Goal: Book appointment/travel/reservation

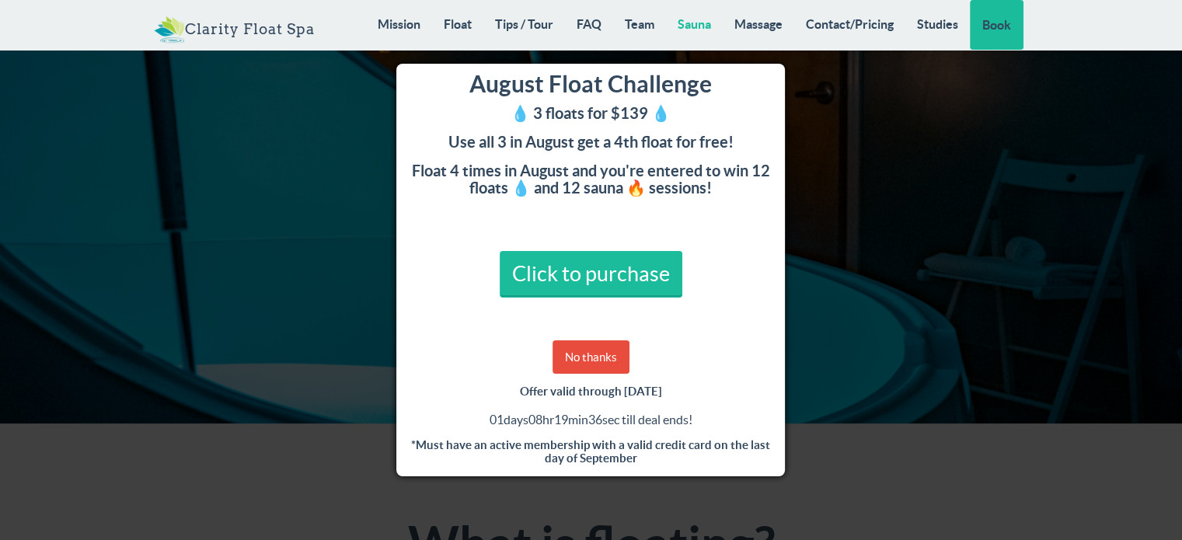
click at [698, 23] on link "Sauna" at bounding box center [694, 24] width 57 height 48
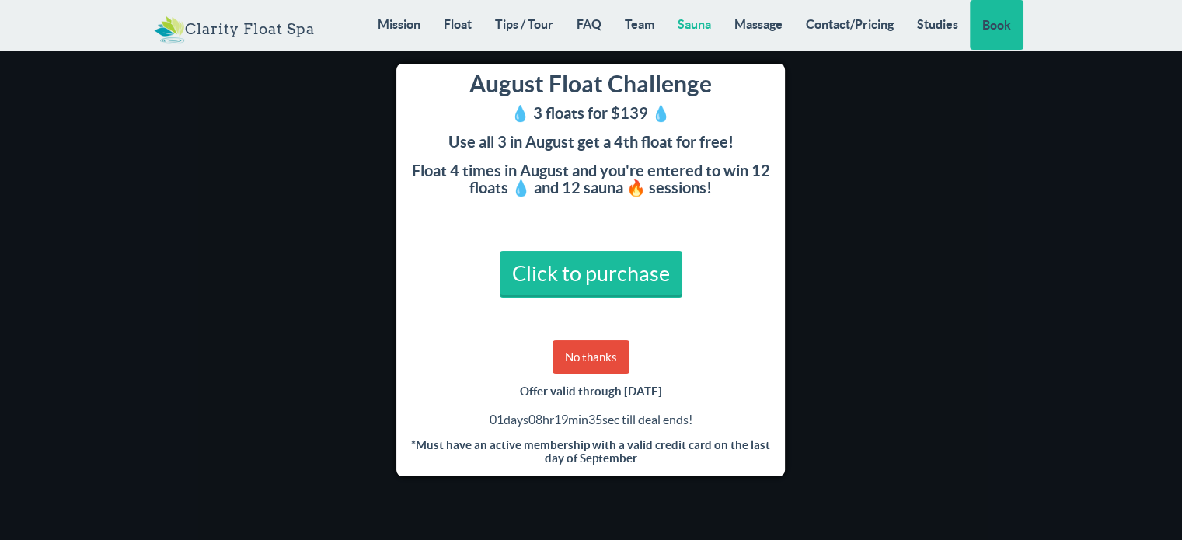
scroll to position [11029, 0]
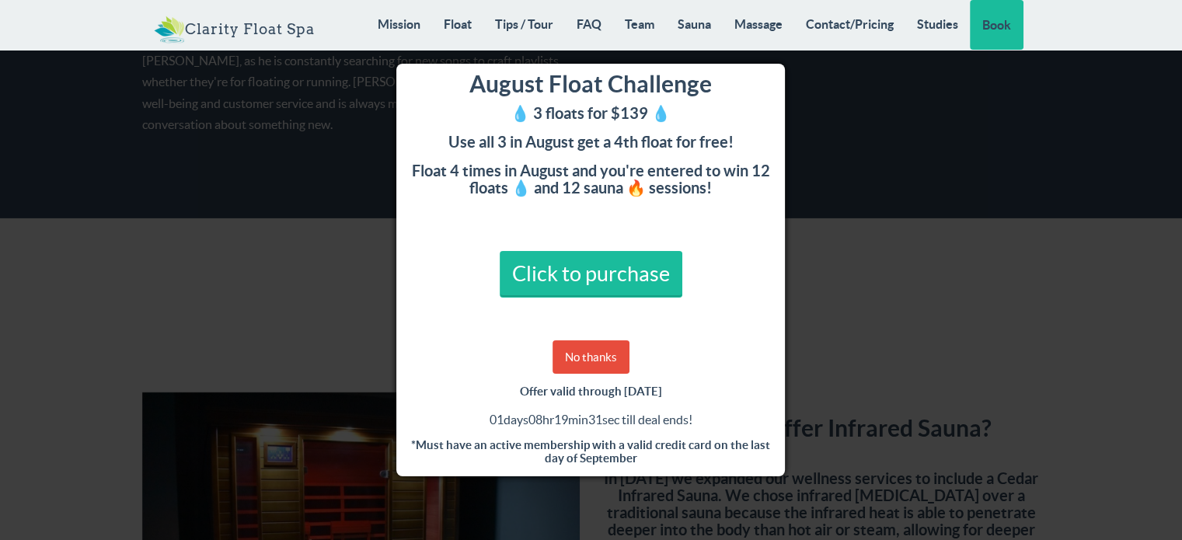
click at [857, 189] on div "August Float Challenge 💧 3 floats for $139 💧 Use all 3 in August get a 4th floa…" at bounding box center [591, 270] width 1182 height 540
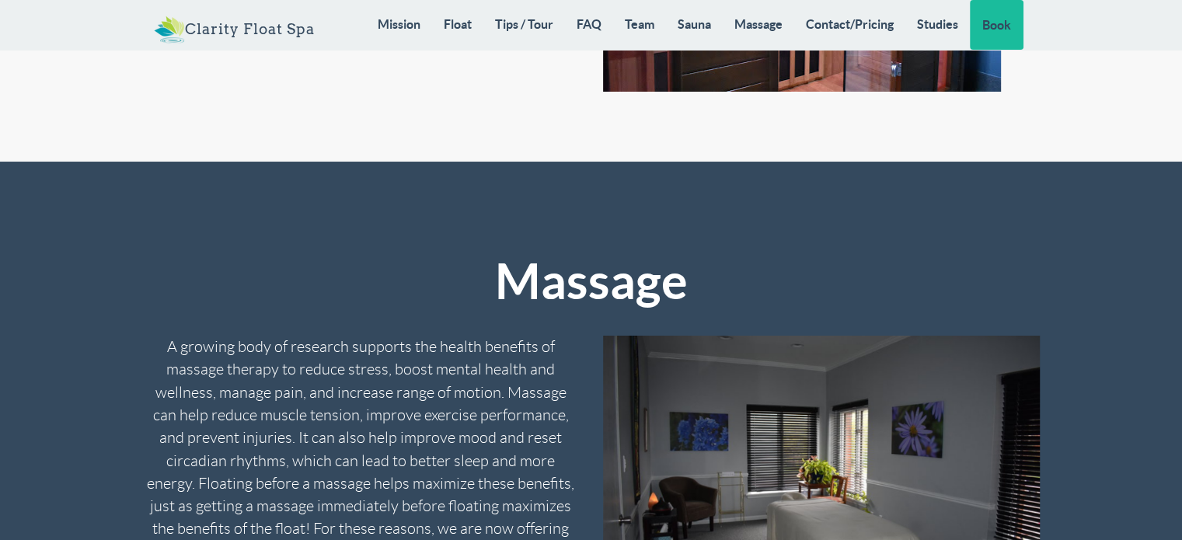
scroll to position [11728, 0]
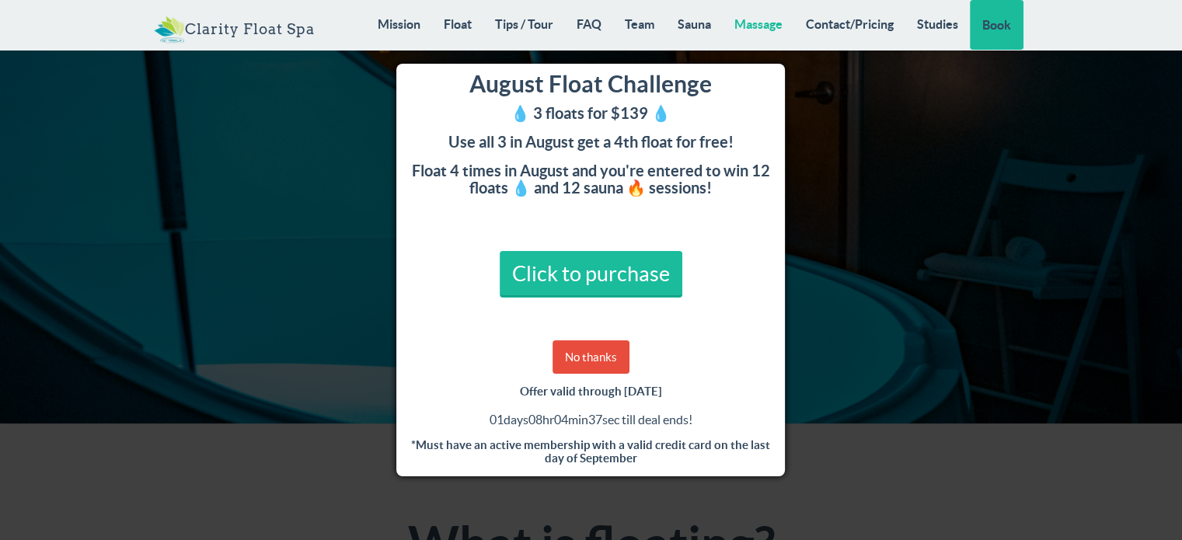
click at [770, 19] on link "Massage" at bounding box center [759, 24] width 72 height 48
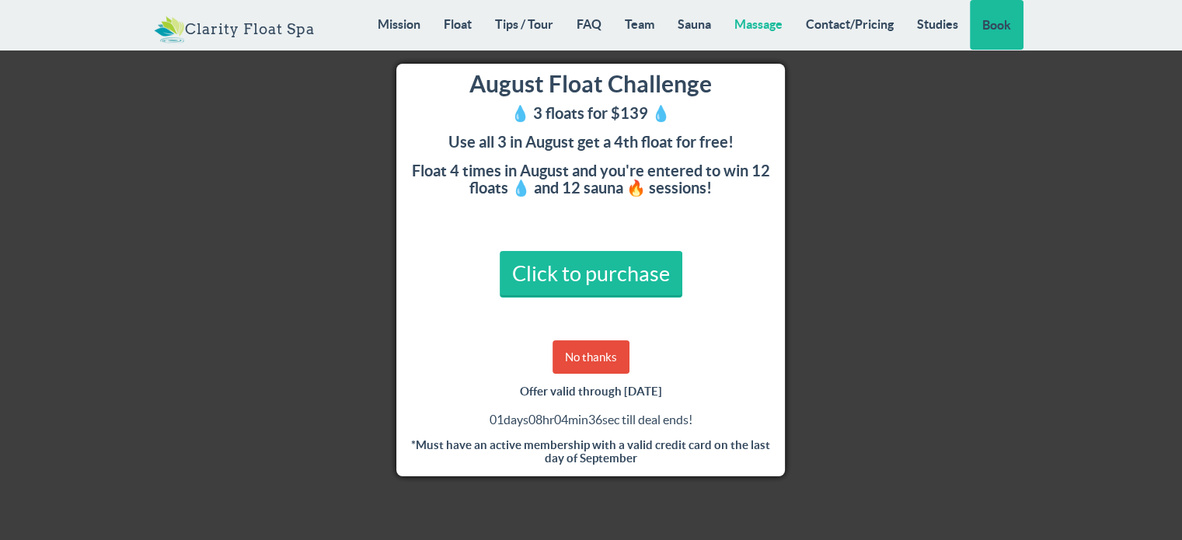
scroll to position [11904, 0]
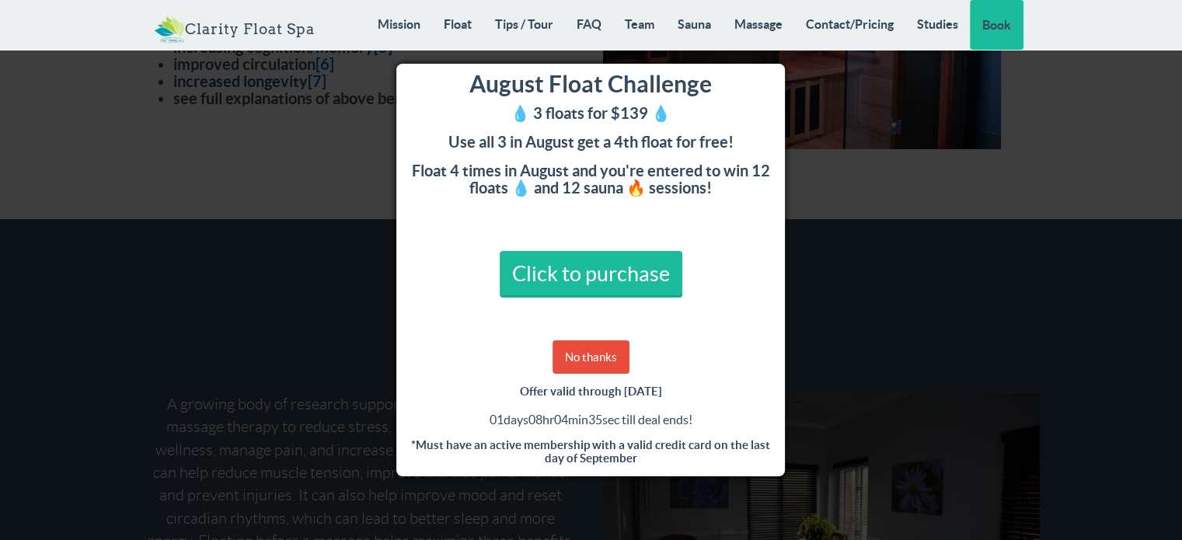
click at [868, 167] on div "August Float Challenge 💧 3 floats for $139 💧 Use all 3 in August get a 4th floa…" at bounding box center [591, 270] width 1182 height 540
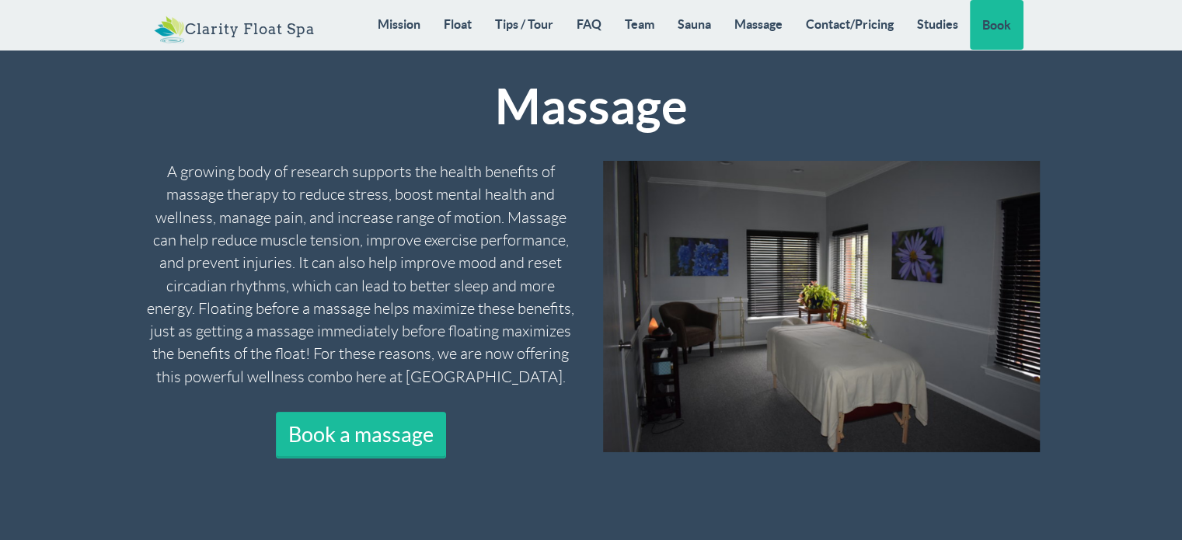
scroll to position [12137, 0]
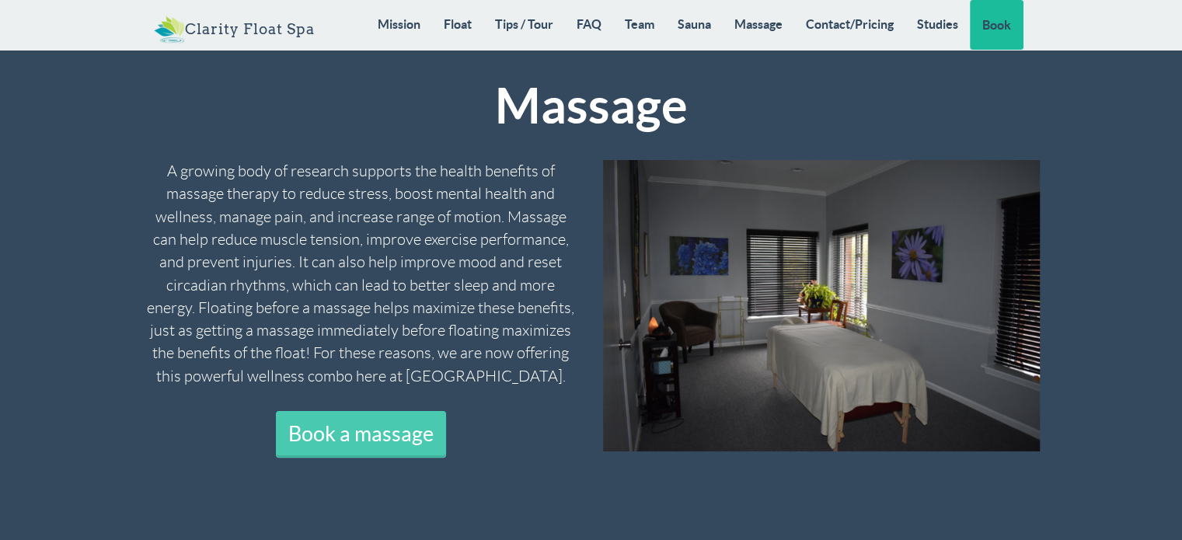
click at [386, 411] on link "Book a massage" at bounding box center [361, 434] width 170 height 47
